Goal: Information Seeking & Learning: Learn about a topic

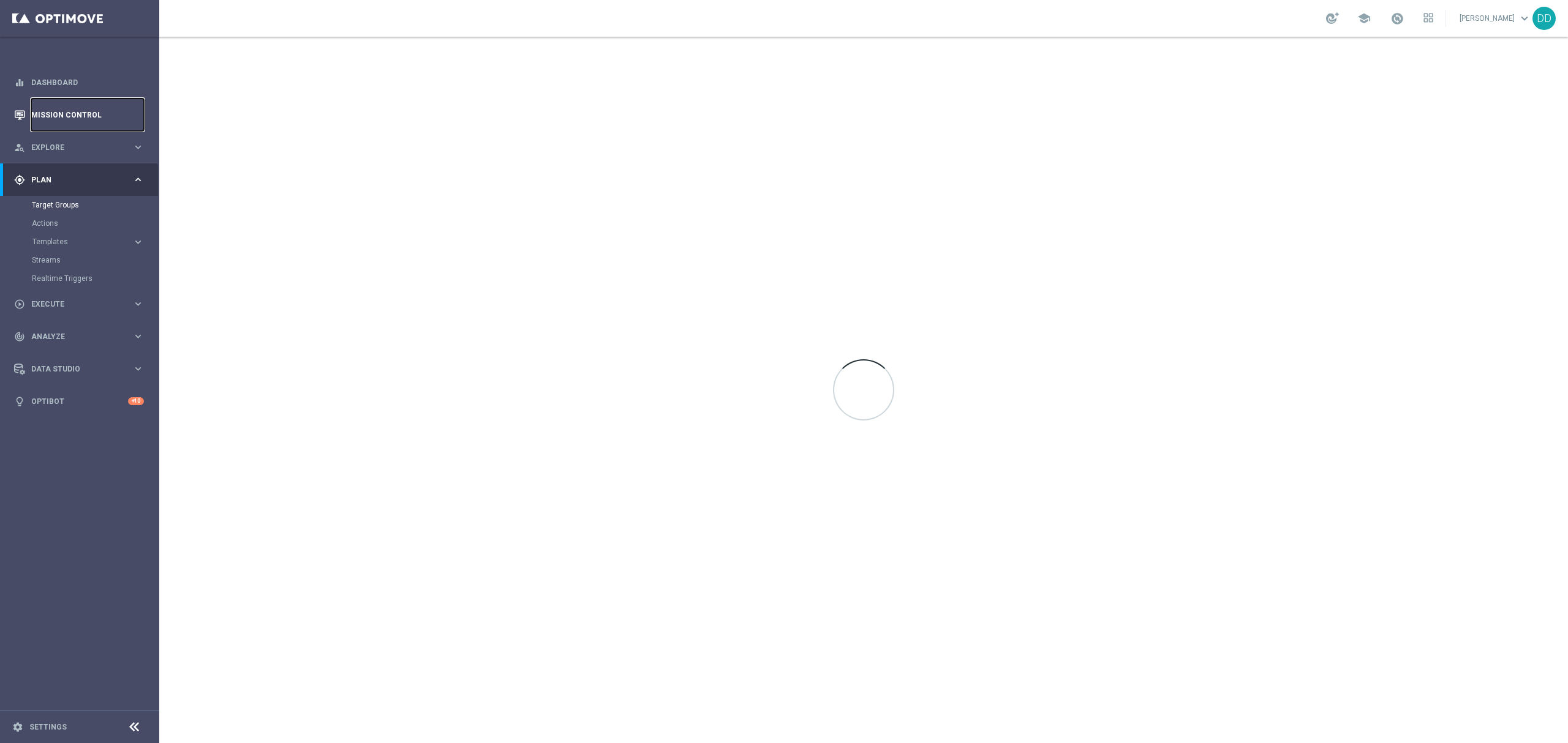
click at [65, 106] on link "Mission Control" at bounding box center [87, 115] width 113 height 33
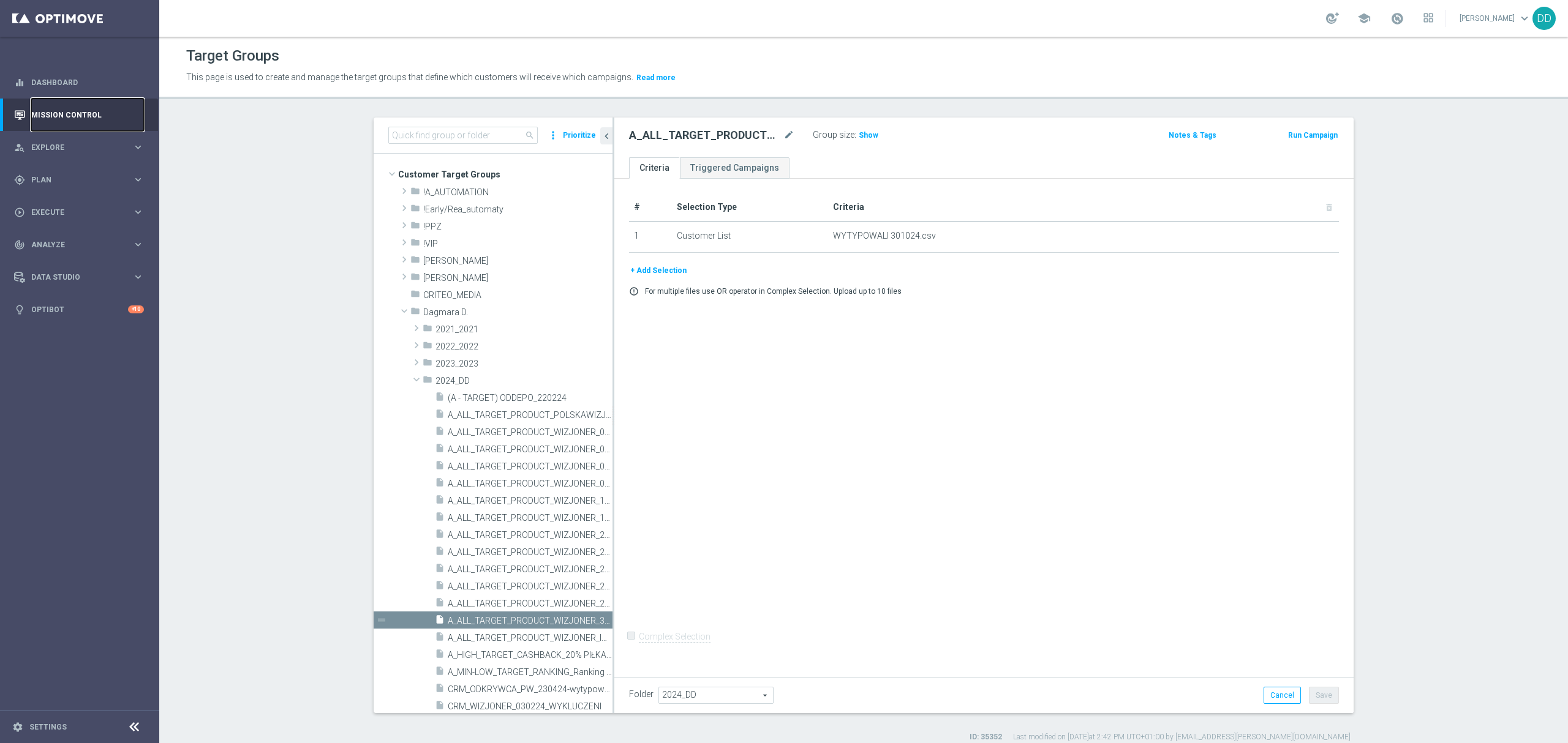
click at [65, 106] on link "Mission Control" at bounding box center [87, 115] width 113 height 33
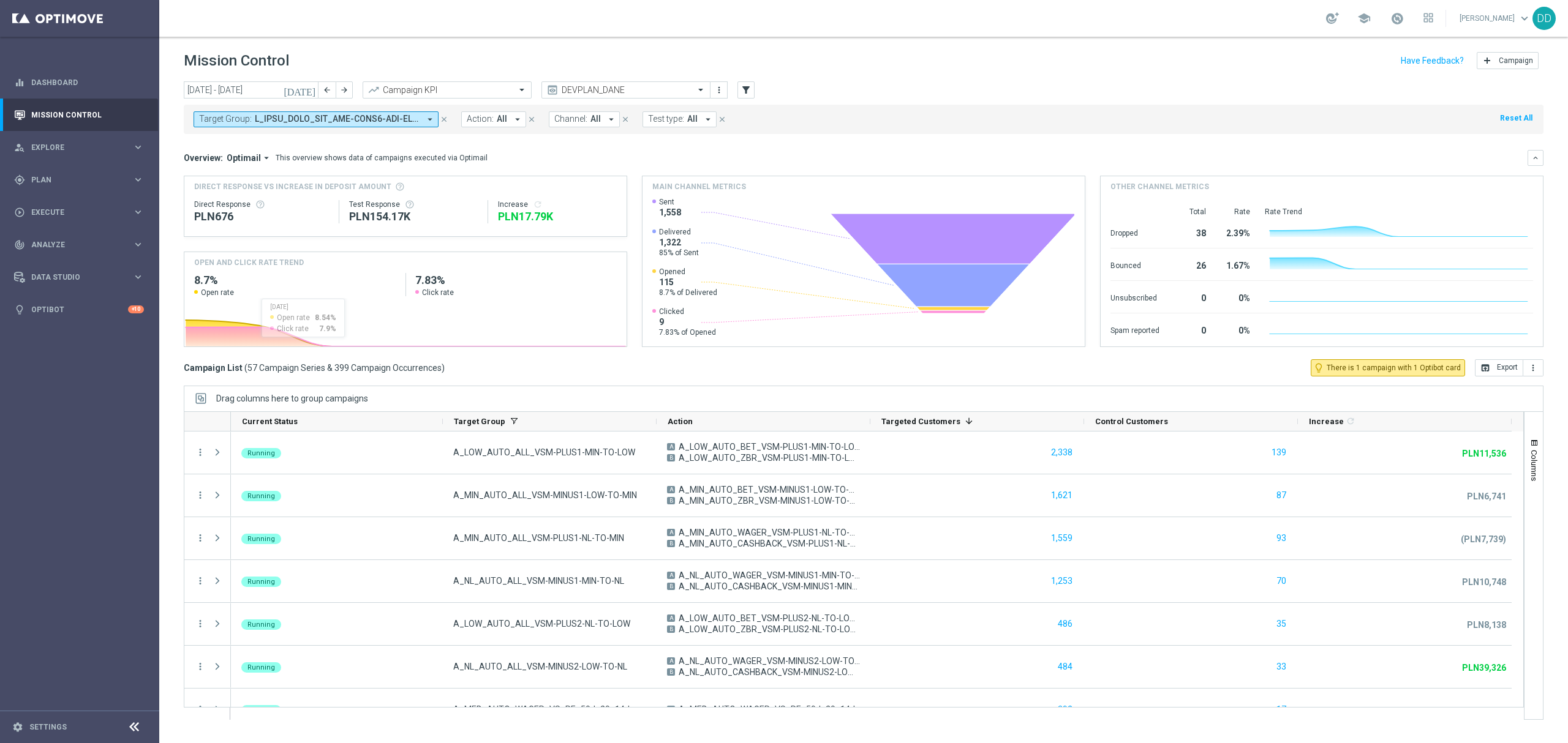
click at [351, 119] on span at bounding box center [337, 119] width 165 height 11
click at [200, 177] on div "(All Search Results)" at bounding box center [290, 177] width 180 height 11
type input "sab"
click at [517, 154] on div "Overview: Optimail arrow_drop_down This overview shows data of campaigns execut…" at bounding box center [856, 159] width 1344 height 11
click at [682, 92] on div at bounding box center [626, 90] width 168 height 11
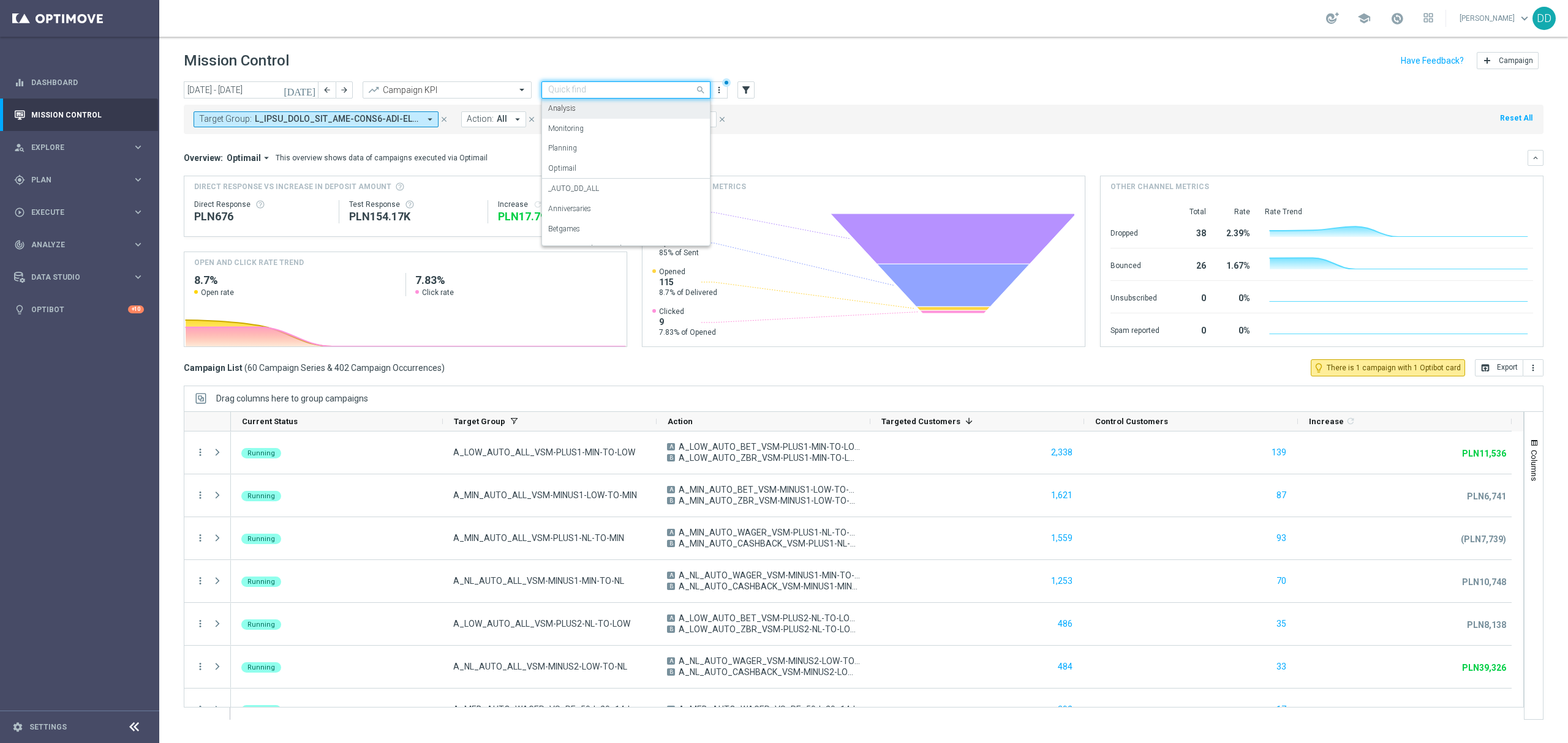
click at [618, 103] on div "Analysis" at bounding box center [625, 108] width 155 height 20
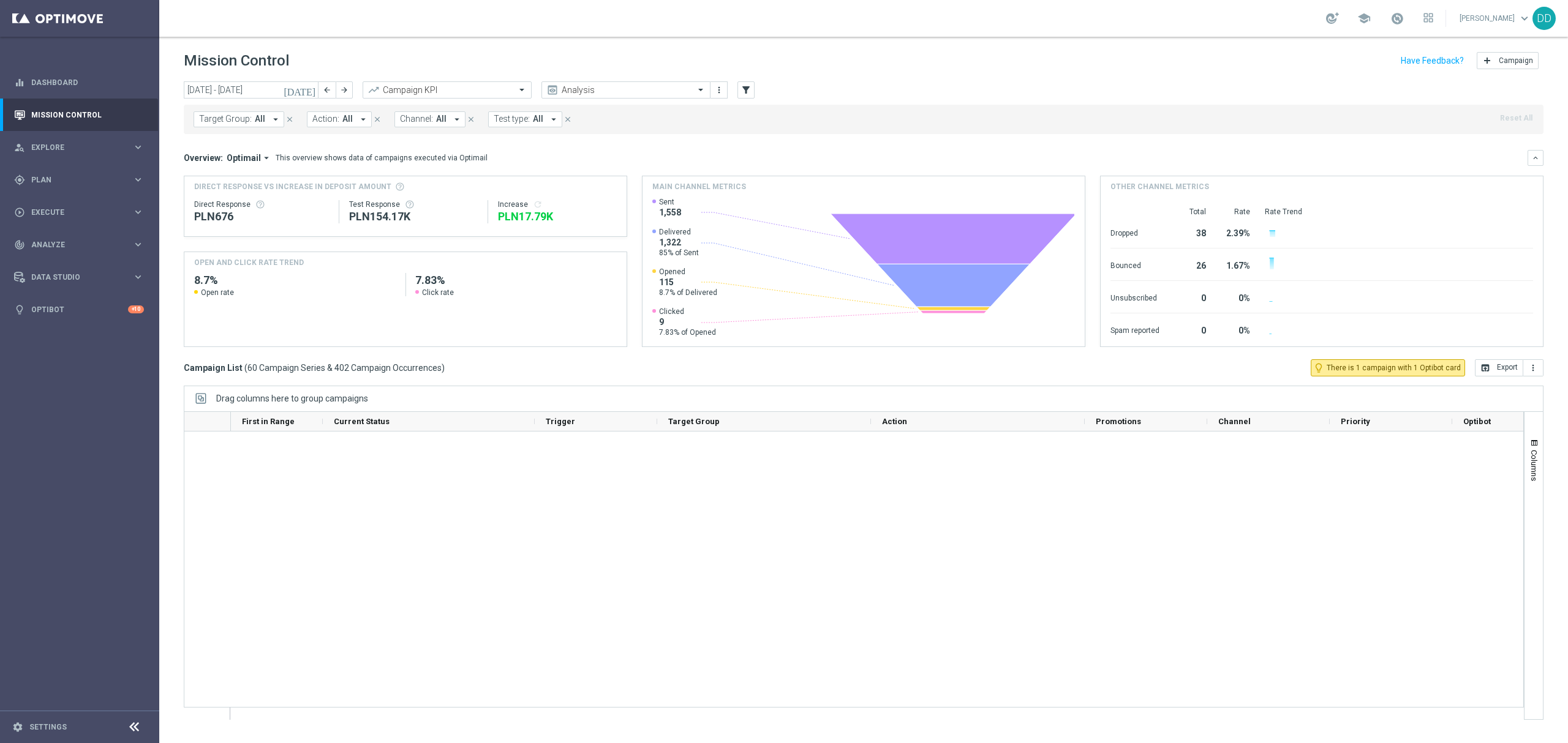
click at [270, 119] on icon "arrow_drop_down" at bounding box center [276, 119] width 11 height 11
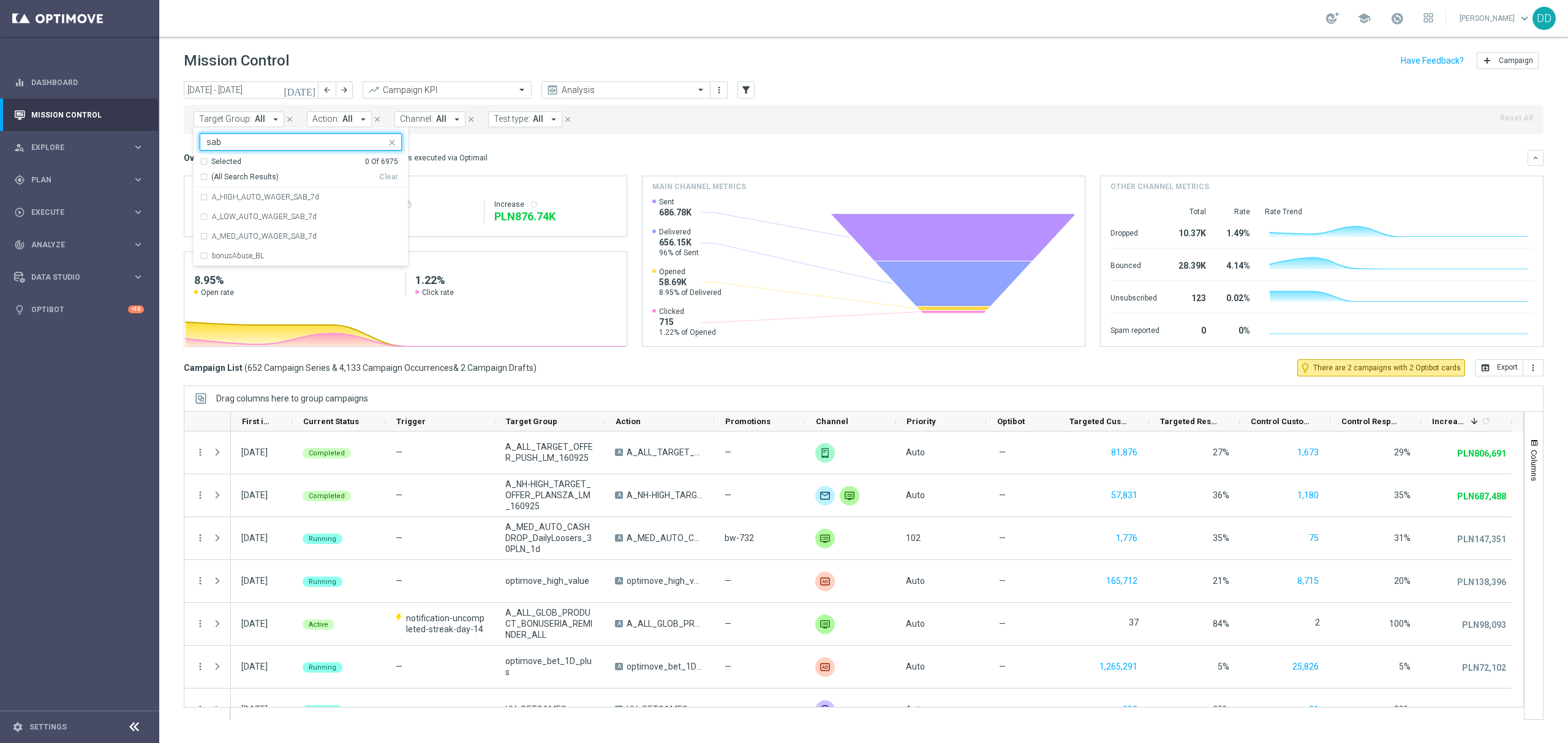
click at [203, 180] on div "(All Search Results)" at bounding box center [290, 177] width 180 height 11
type input "sab"
click at [510, 155] on div "Overview: Optimail arrow_drop_down This overview shows data of campaigns execut…" at bounding box center [856, 159] width 1344 height 11
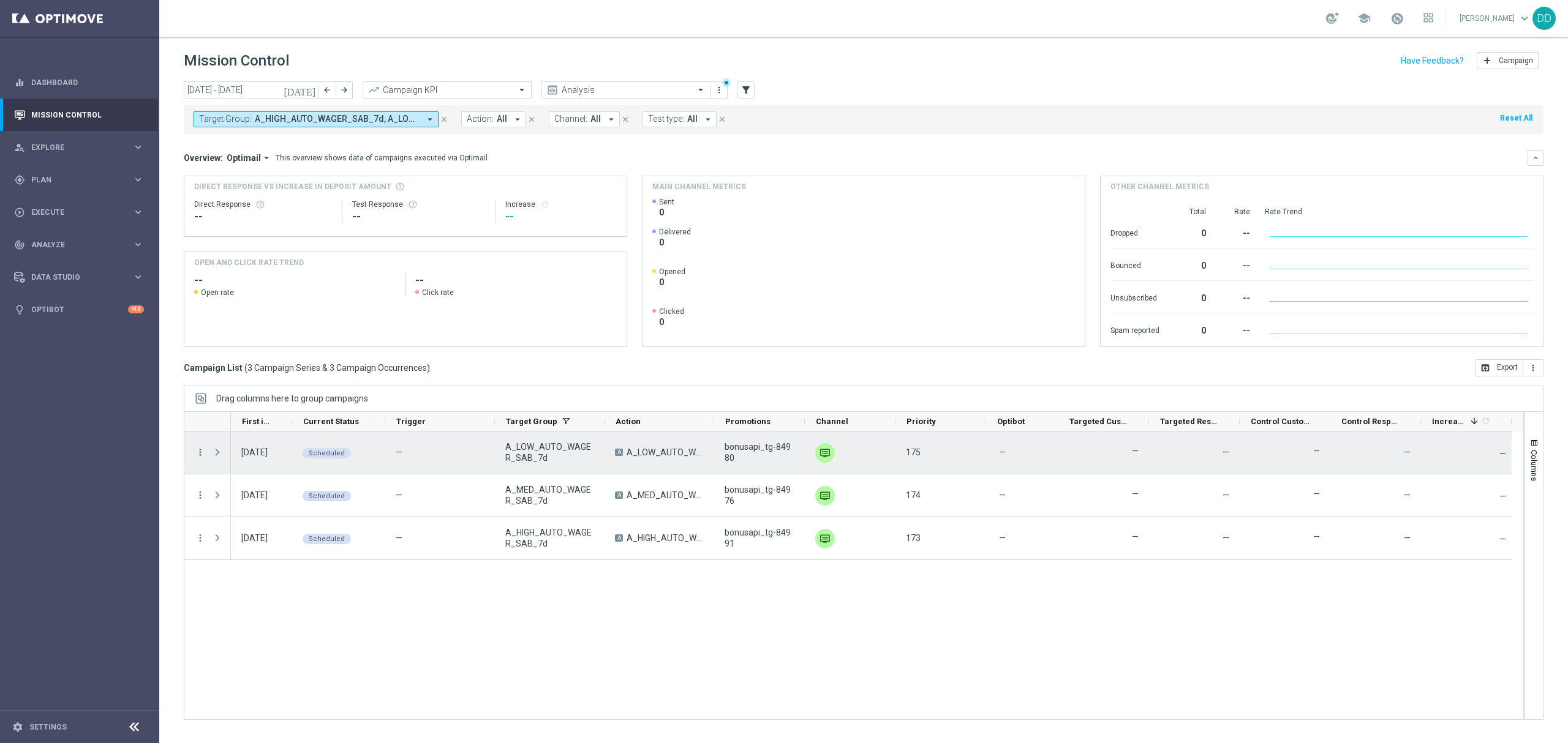
click at [215, 453] on span at bounding box center [218, 453] width 11 height 10
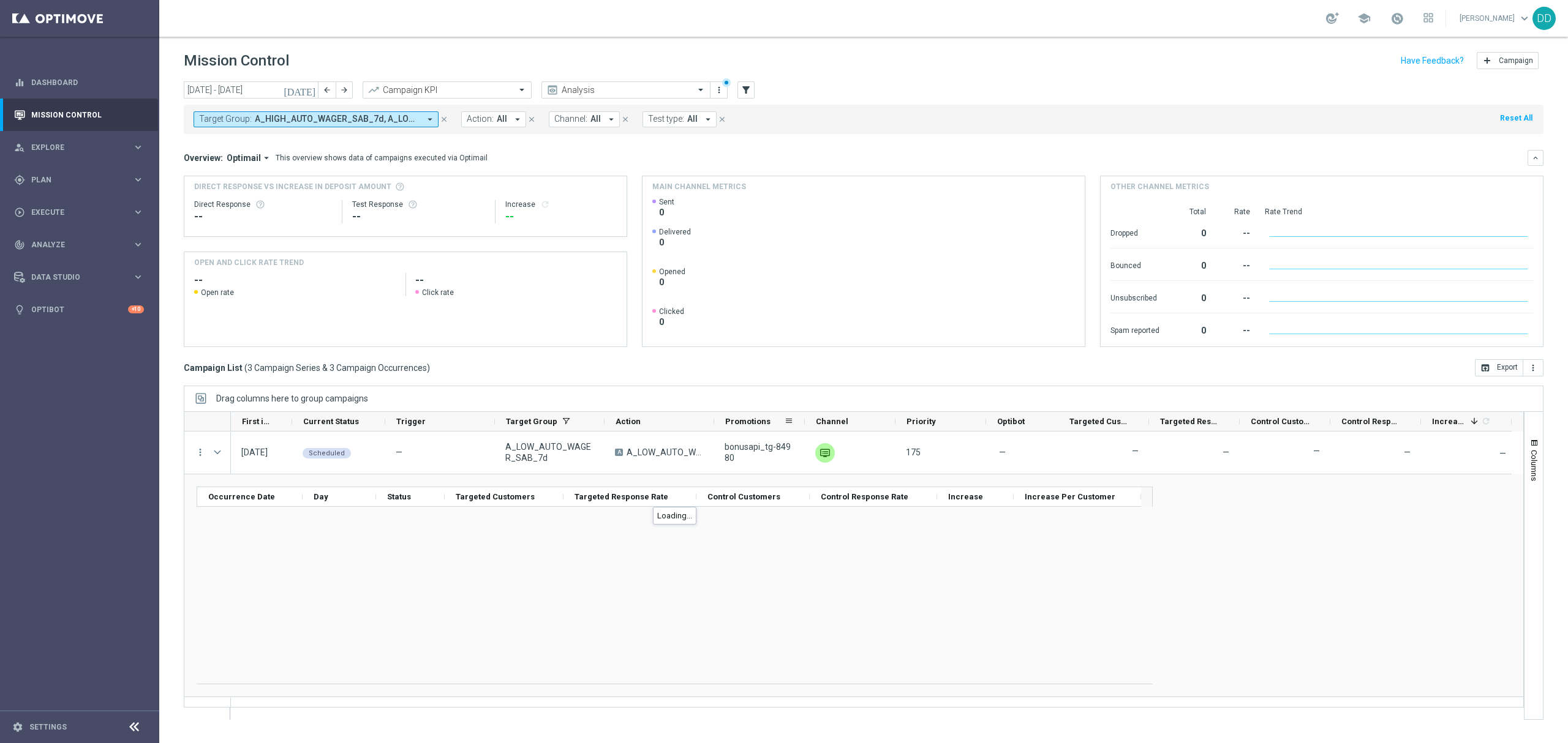
click at [719, 424] on div "Promotions" at bounding box center [759, 422] width 90 height 20
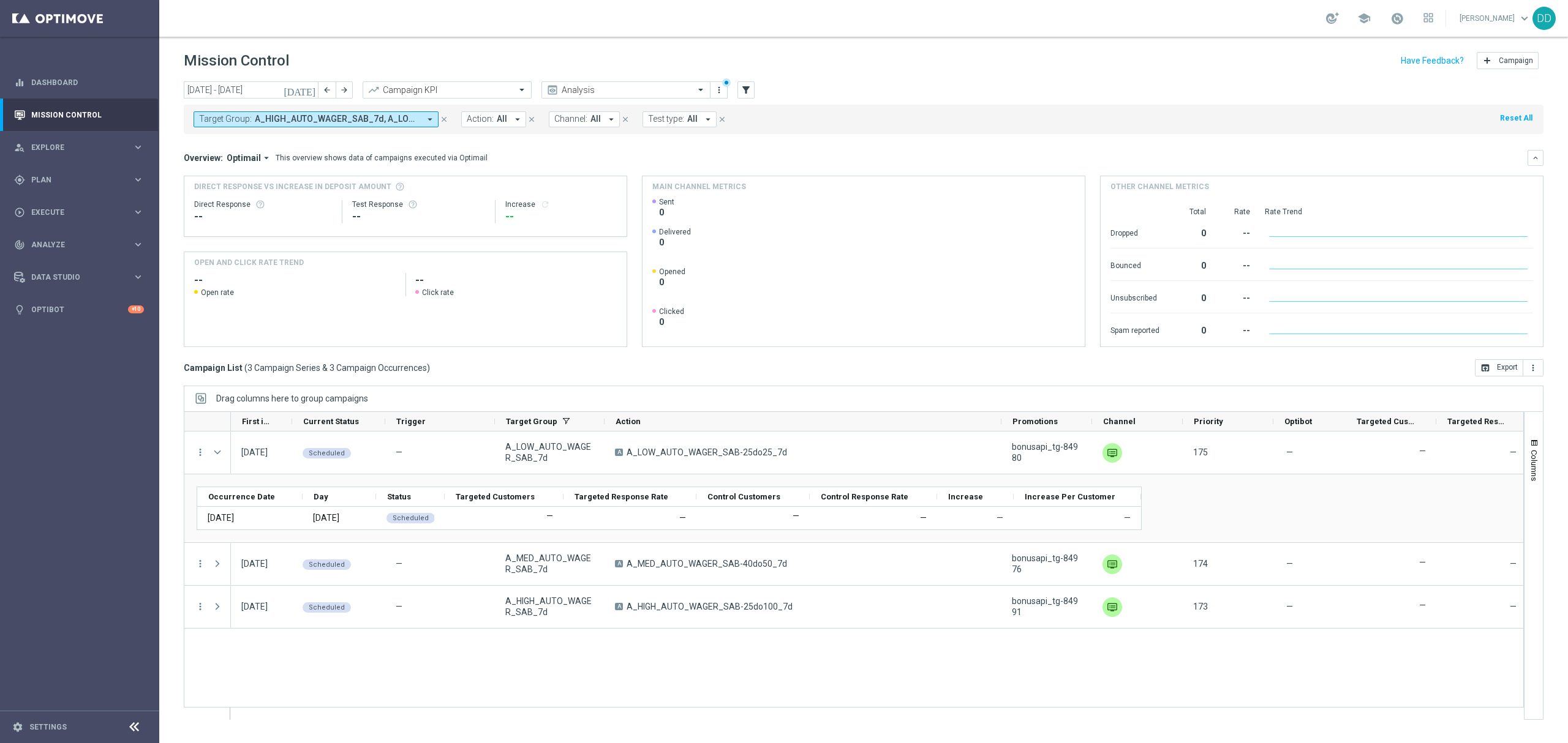
drag, startPoint x: 713, startPoint y: 423, endPoint x: 1032, endPoint y: 406, distance: 319.5
click at [1035, 403] on div "Drag columns here to group campaigns Drag here to set column labels" at bounding box center [864, 552] width 1360 height 334
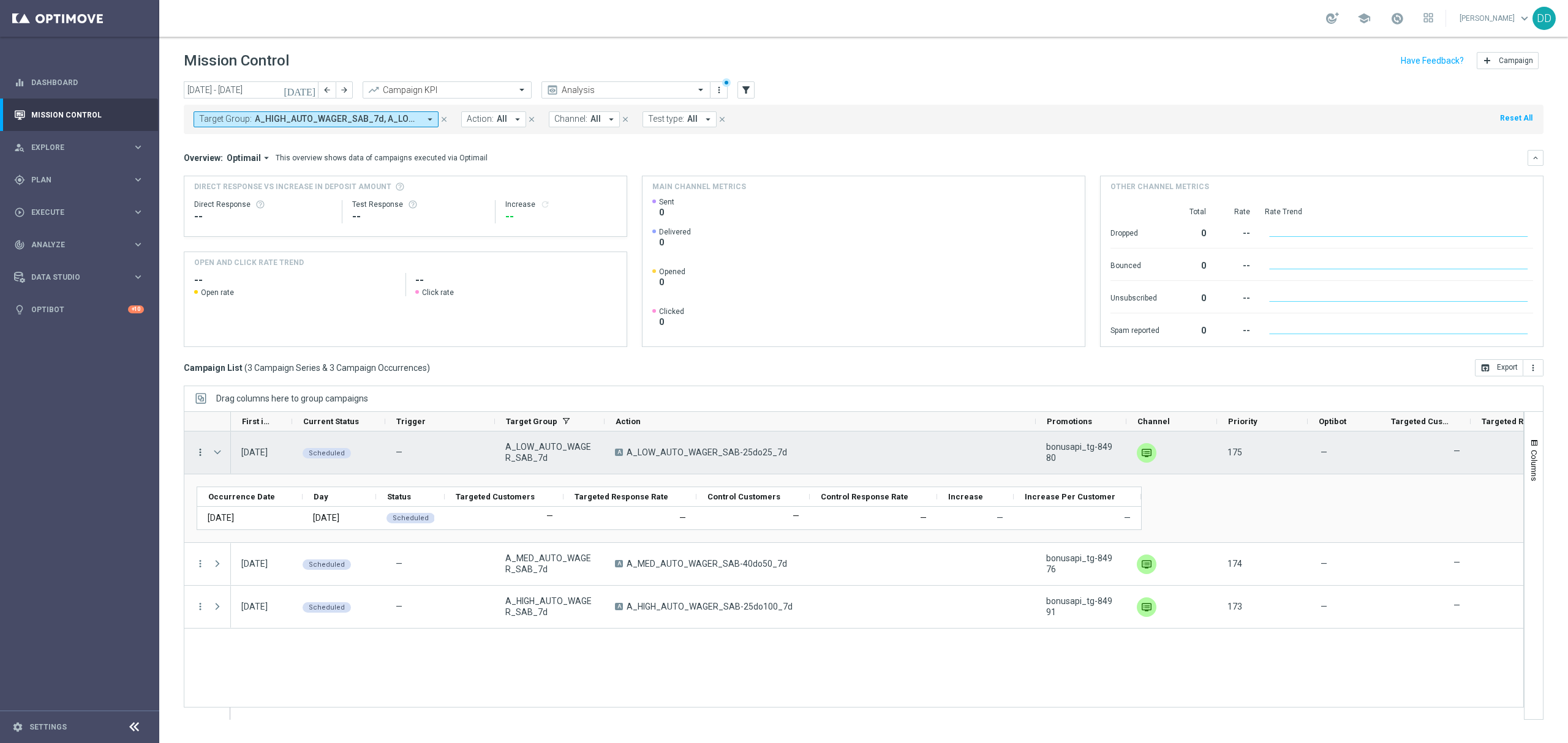
click at [203, 452] on icon "more_vert" at bounding box center [201, 453] width 11 height 11
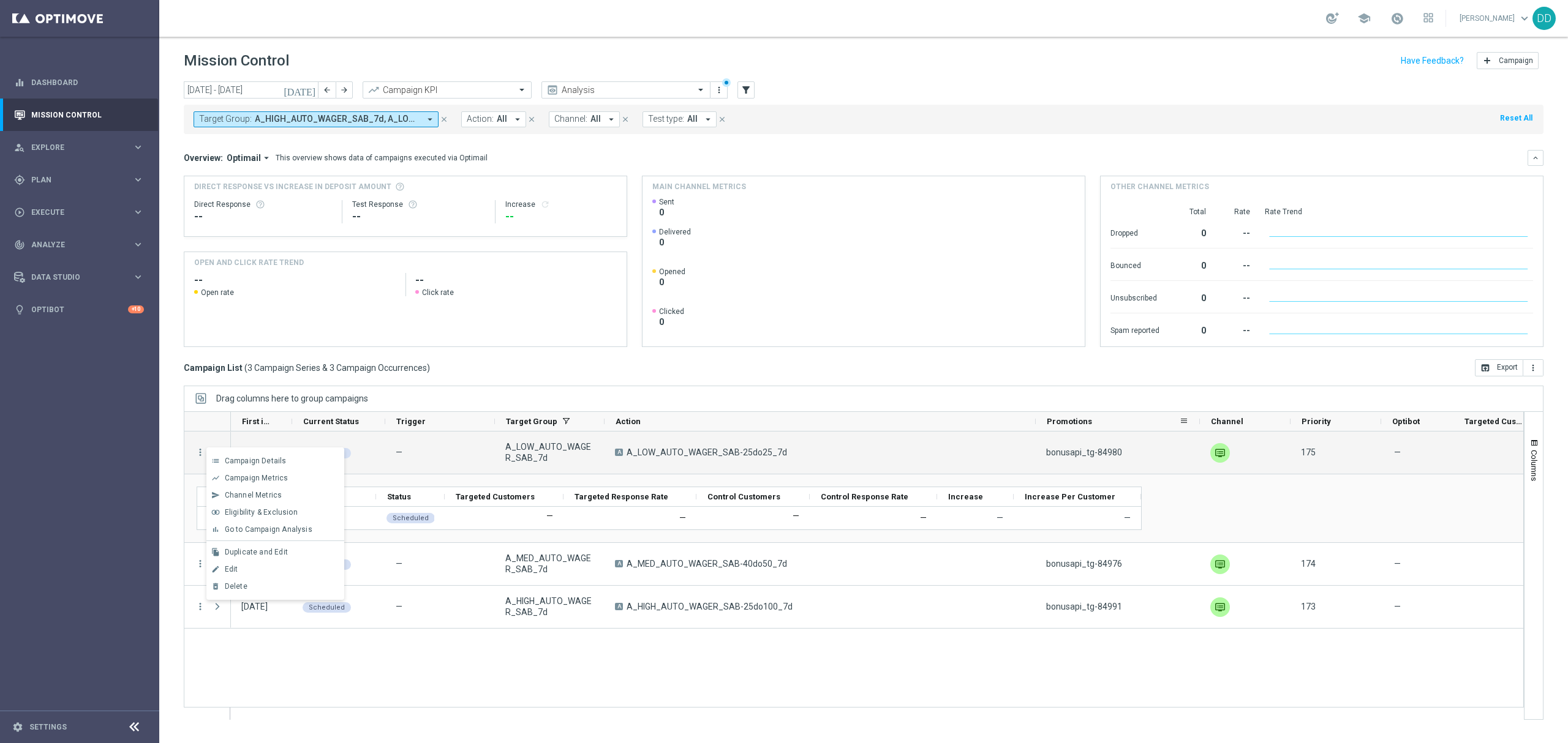
drag, startPoint x: 1126, startPoint y: 425, endPoint x: 1199, endPoint y: 427, distance: 73.0
click at [1199, 427] on div at bounding box center [1200, 421] width 5 height 19
drag, startPoint x: 1098, startPoint y: 455, endPoint x: 1130, endPoint y: 456, distance: 32.0
click at [1130, 456] on div "bonusapi_tg-84980" at bounding box center [1118, 453] width 164 height 42
click at [200, 451] on icon "more_vert" at bounding box center [201, 453] width 11 height 11
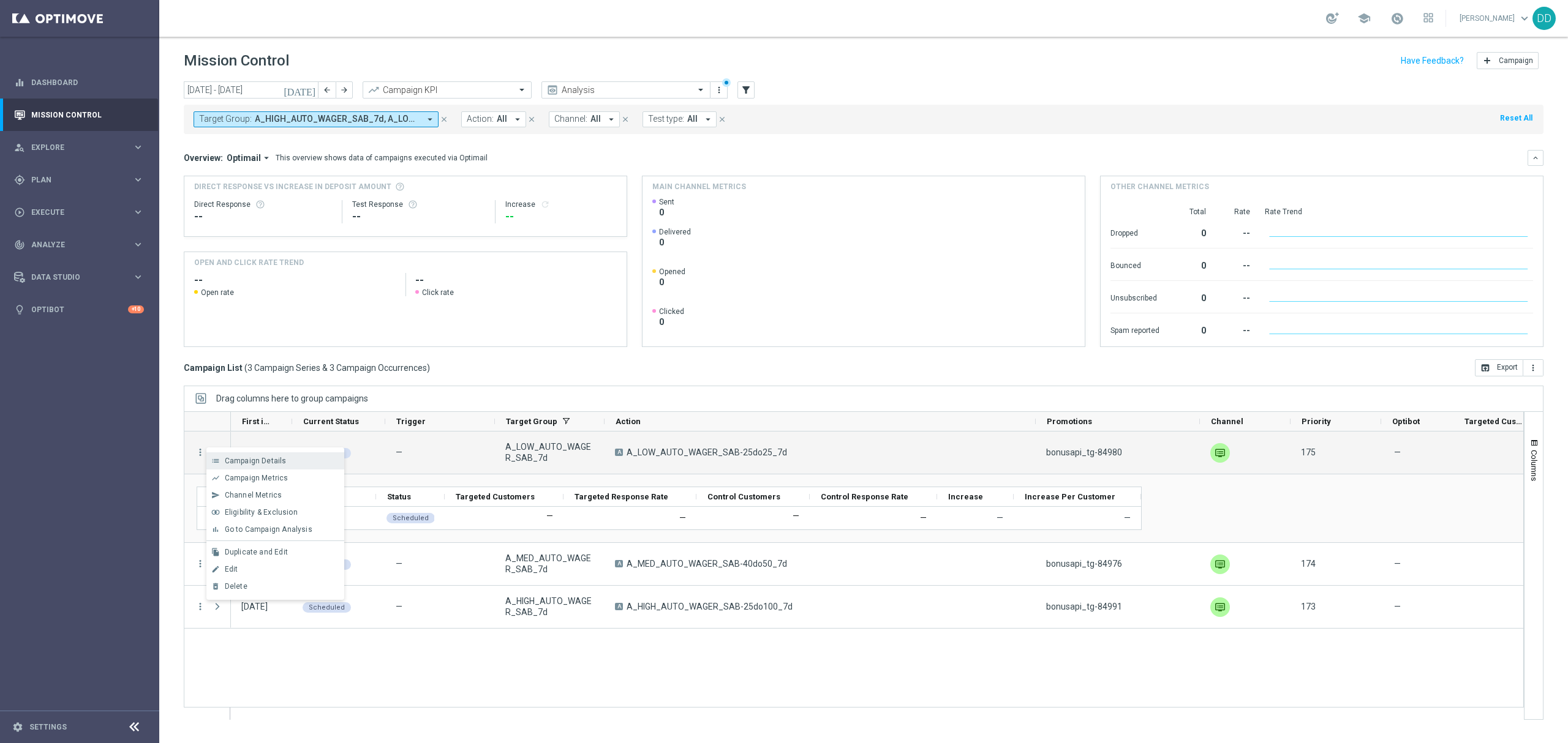
click at [266, 462] on span "Campaign Details" at bounding box center [255, 461] width 62 height 9
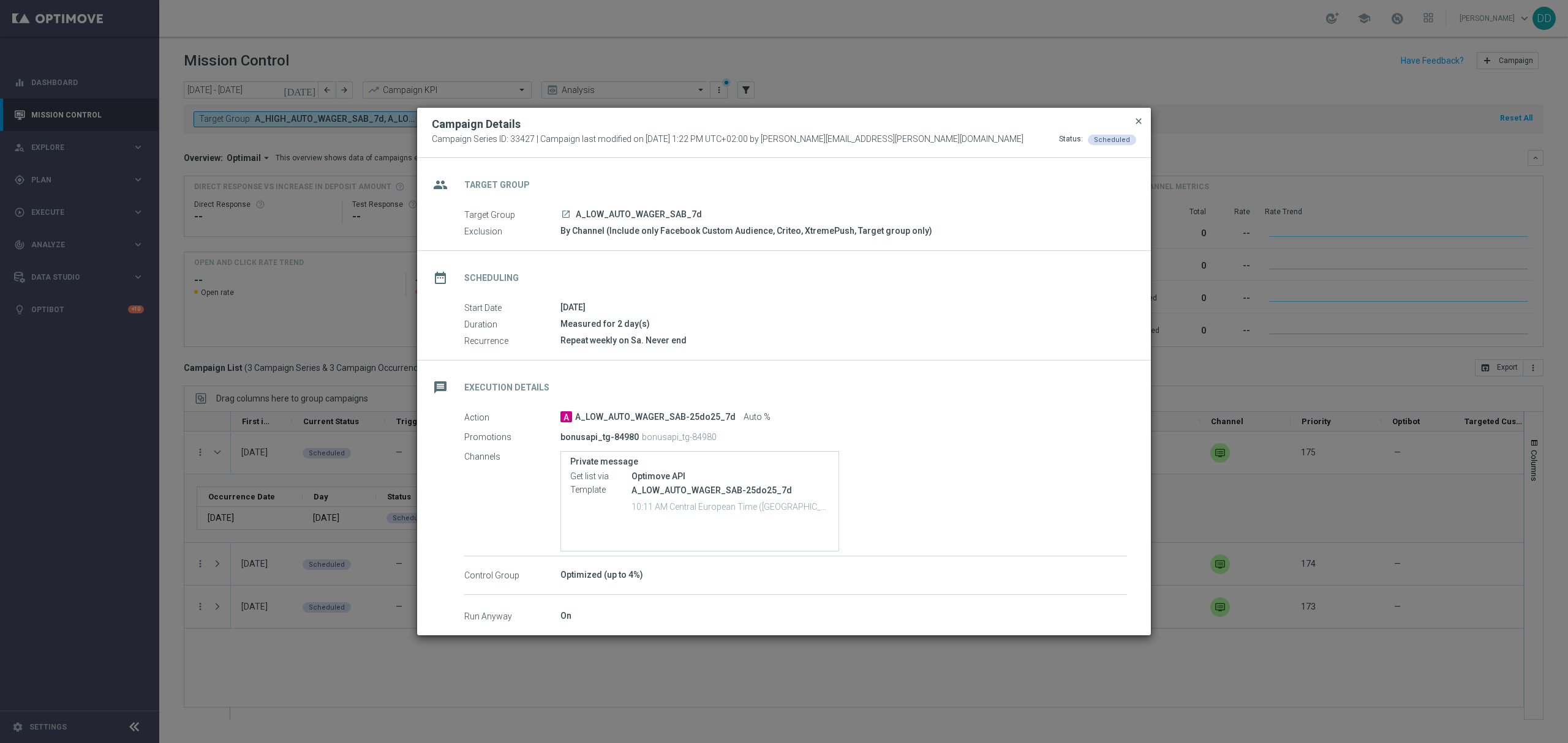
click at [1140, 119] on span "close" at bounding box center [1139, 121] width 10 height 10
